Goal: Ask a question

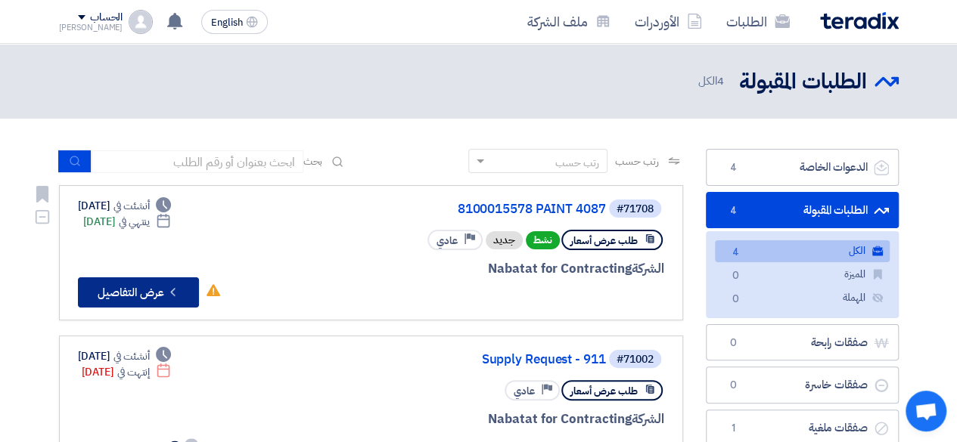
click at [160, 285] on button "Check details عرض التفاصيل" at bounding box center [138, 293] width 121 height 30
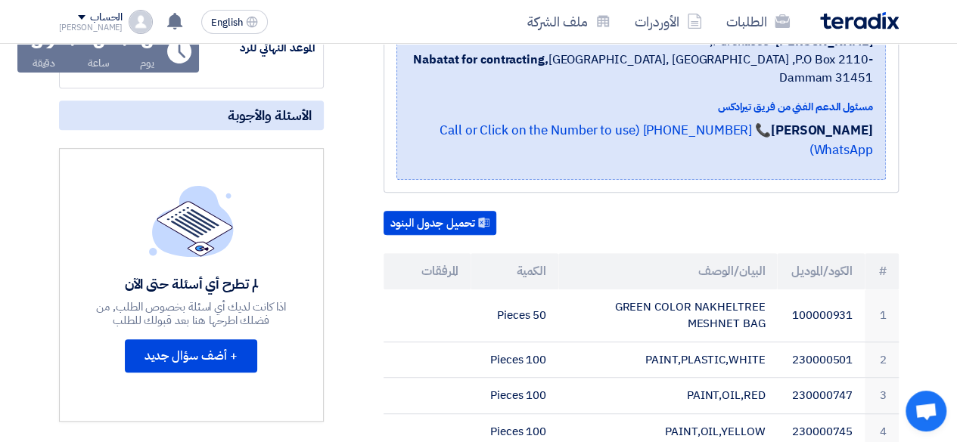
scroll to position [303, 0]
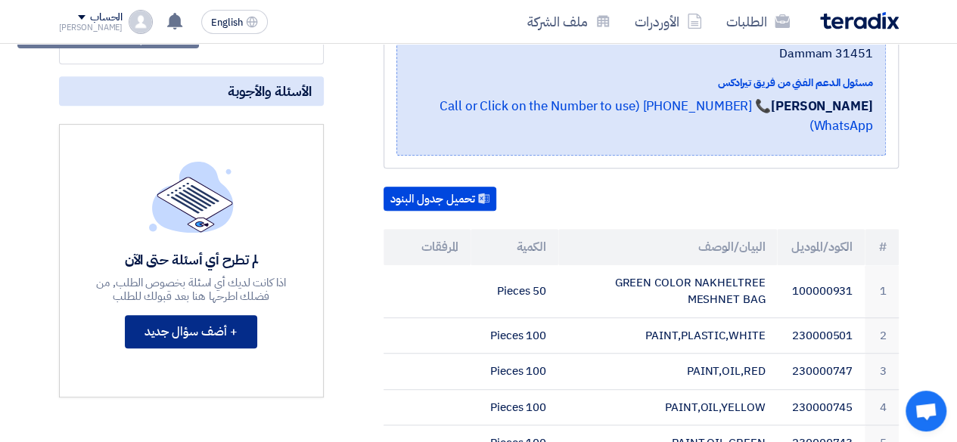
click at [188, 334] on button "+ أضف سؤال جديد" at bounding box center [191, 331] width 132 height 33
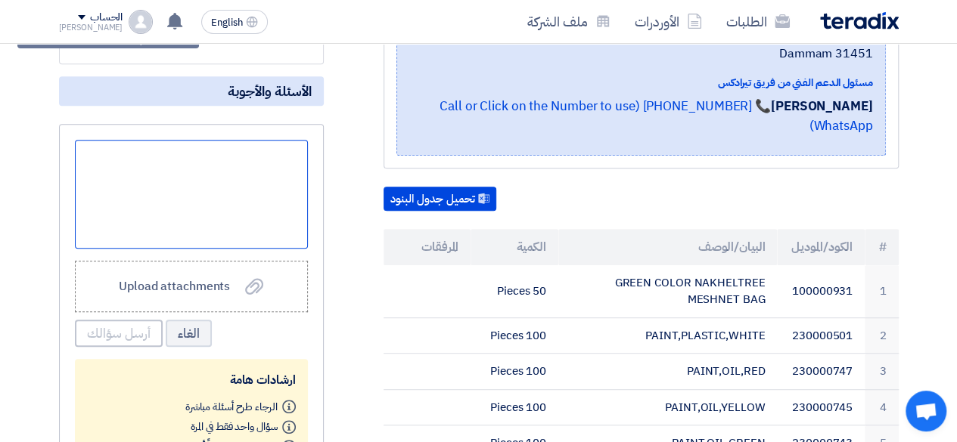
click at [218, 180] on div at bounding box center [191, 194] width 233 height 109
click at [206, 177] on div at bounding box center [191, 194] width 233 height 109
paste div
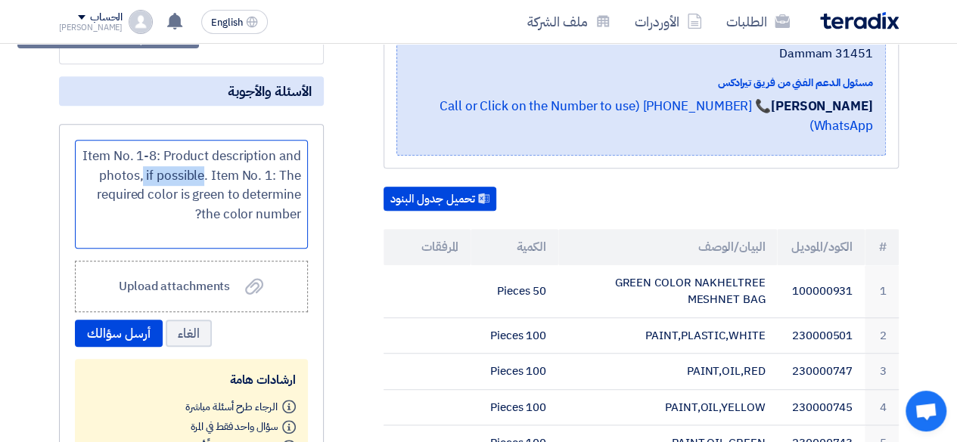
drag, startPoint x: 149, startPoint y: 172, endPoint x: 204, endPoint y: 177, distance: 55.4
click at [203, 181] on div "Item No. 1-8: Product description and photos, if possible. Item No. 1: The requ…" at bounding box center [191, 194] width 233 height 109
click at [213, 172] on div "Item No. 1-8: Product description and photos, if possible. Item No. 1: The requ…" at bounding box center [191, 194] width 233 height 109
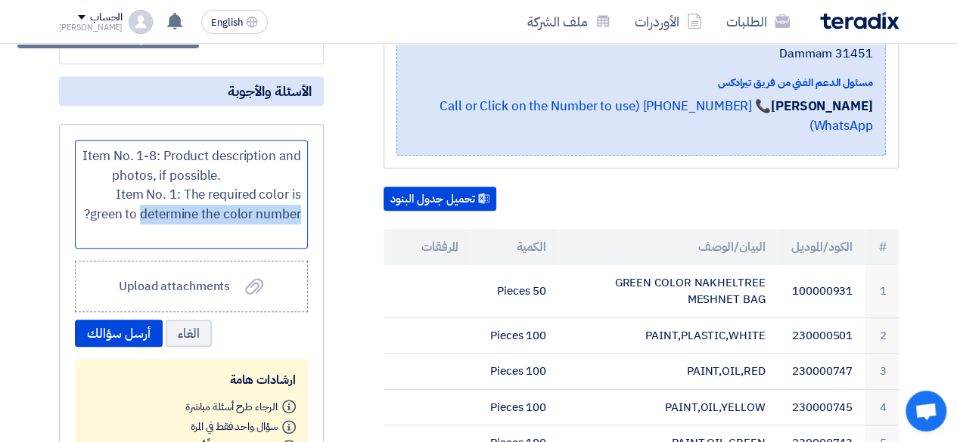
drag, startPoint x: 138, startPoint y: 211, endPoint x: 304, endPoint y: 210, distance: 165.7
click at [307, 208] on div "Item No. 1-8: Product description and photos, if possible. Item No. 1: The requ…" at bounding box center [191, 194] width 233 height 109
copy div "determine the color number"
drag, startPoint x: 208, startPoint y: 190, endPoint x: 253, endPoint y: 188, distance: 45.4
click at [253, 188] on div "Item No. 1-8: Product description and photos, if possible. Item No. 1: The requ…" at bounding box center [191, 194] width 233 height 109
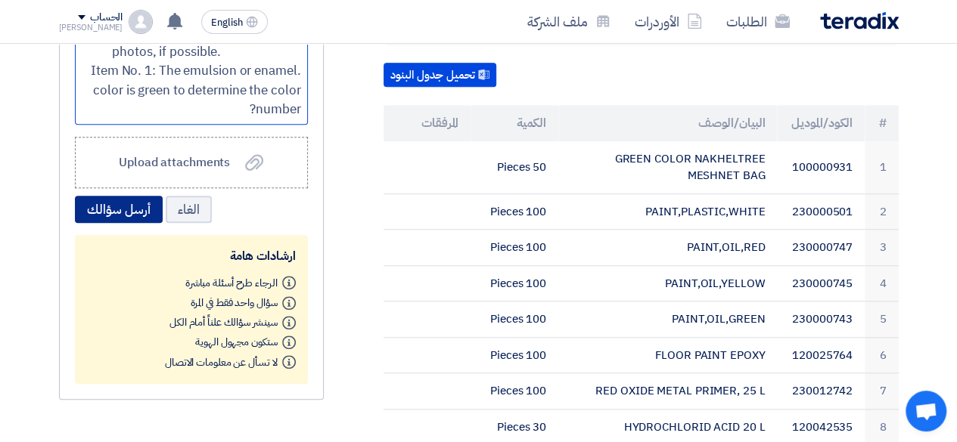
scroll to position [454, 0]
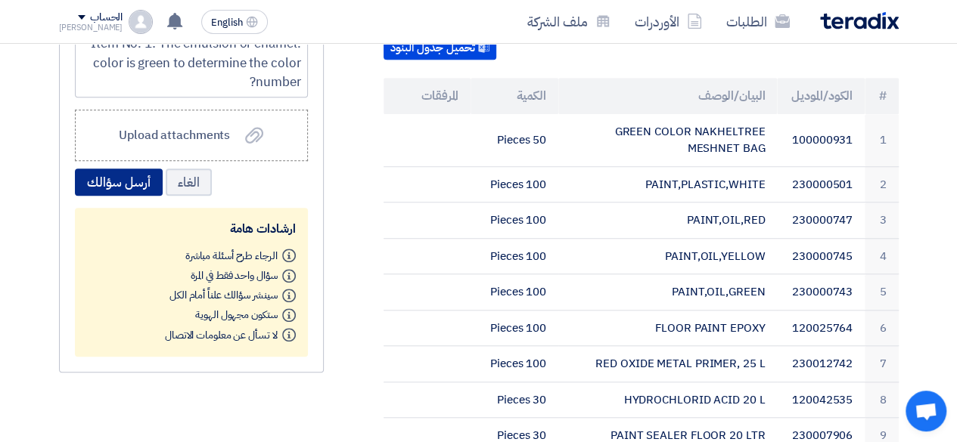
click at [122, 177] on button "أرسل سؤالك" at bounding box center [119, 182] width 88 height 27
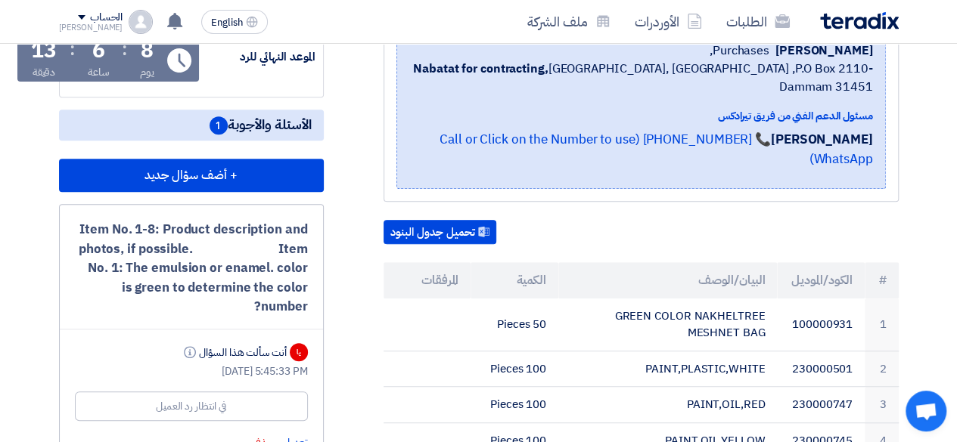
scroll to position [227, 0]
